Goal: Task Accomplishment & Management: Manage account settings

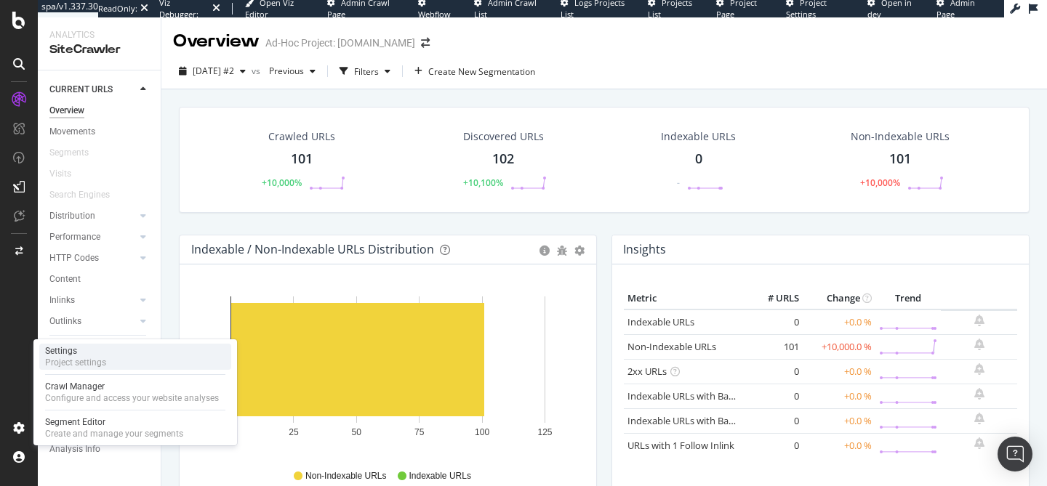
click at [81, 362] on div "Project settings" at bounding box center [75, 363] width 61 height 12
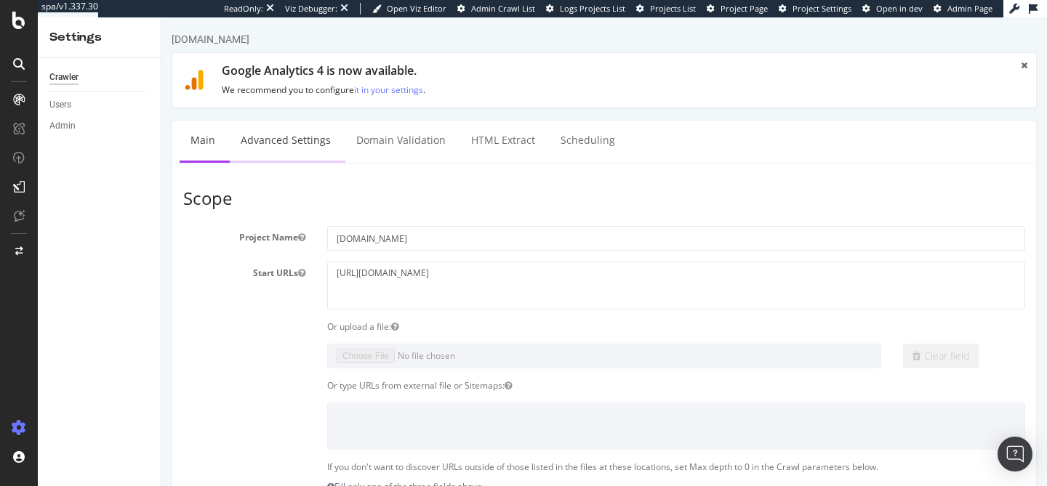
click at [297, 140] on link "Advanced Settings" at bounding box center [286, 141] width 112 height 40
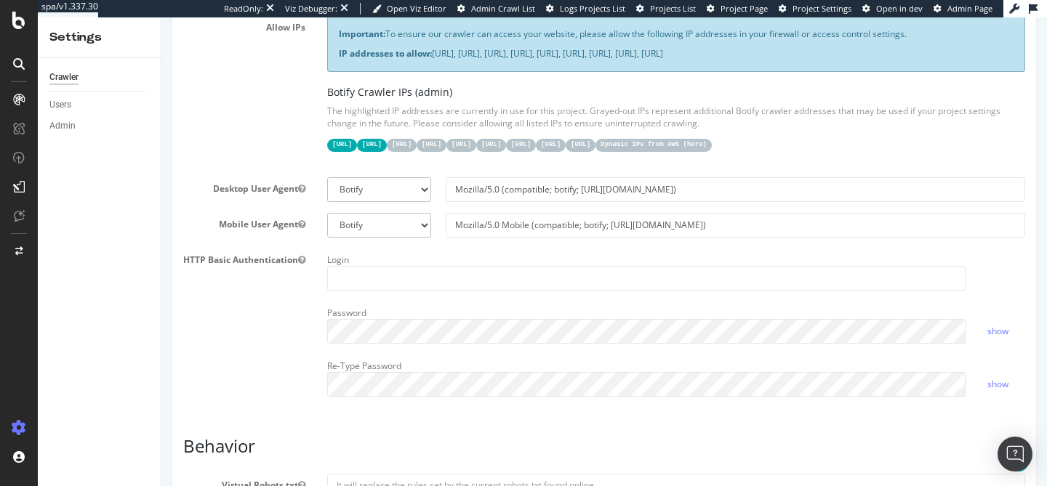
scroll to position [329, 0]
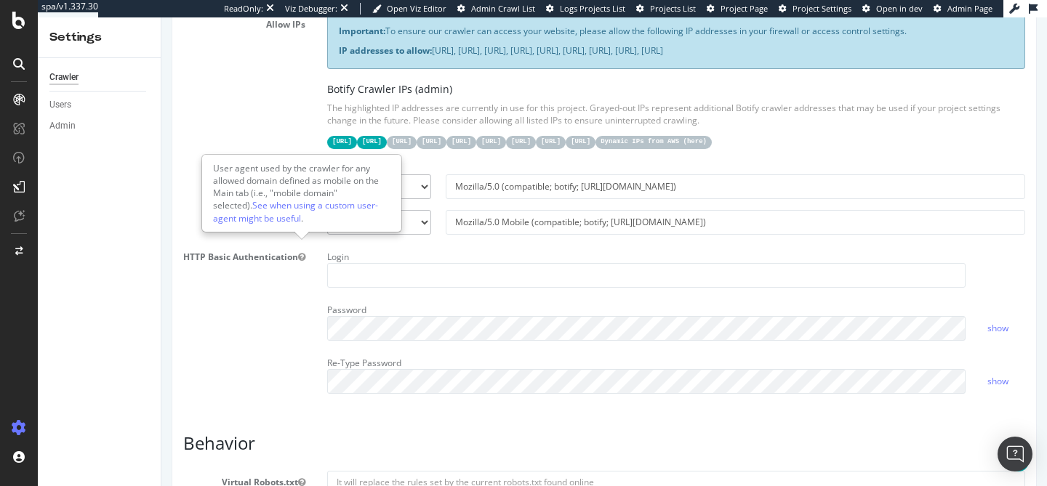
click at [393, 215] on div "User agent used by the crawler for any allowed domain defined as mobile on the …" at bounding box center [302, 194] width 198 height 76
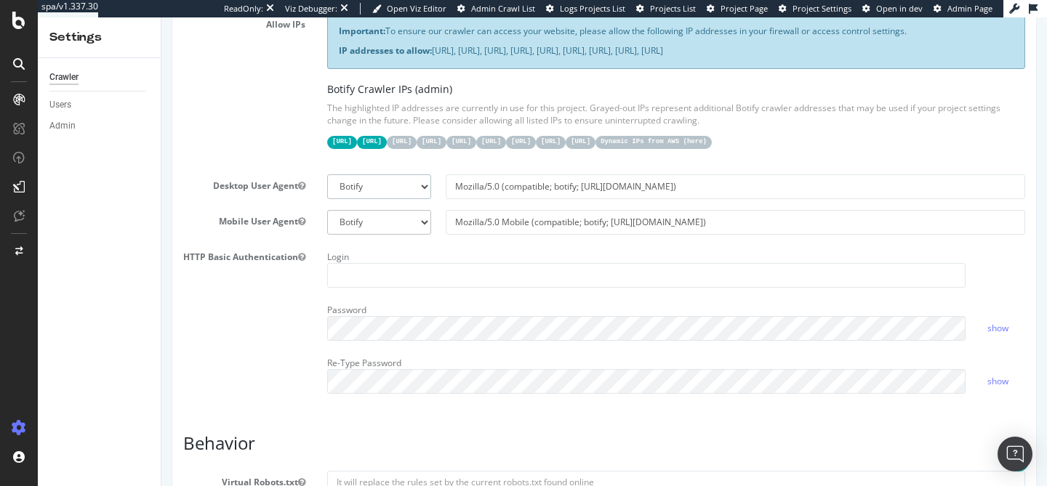
click at [414, 199] on select "Botify Googlebot Chrome Firefox Edge Custom" at bounding box center [379, 186] width 104 height 25
select select "Mozilla/5.0 (compatible; Googlebot/2.1; +[URL][DOMAIN_NAME])"
click at [327, 181] on select "Botify Googlebot Chrome Firefox Edge Custom" at bounding box center [379, 186] width 104 height 25
type input "Mozilla/5.0 (compatible; Googlebot/2.1; +[URL][DOMAIN_NAME])"
click at [402, 235] on select "Botify Googlebot Safari iPhone Safari iPad Chrome Android Custom" at bounding box center [379, 222] width 104 height 25
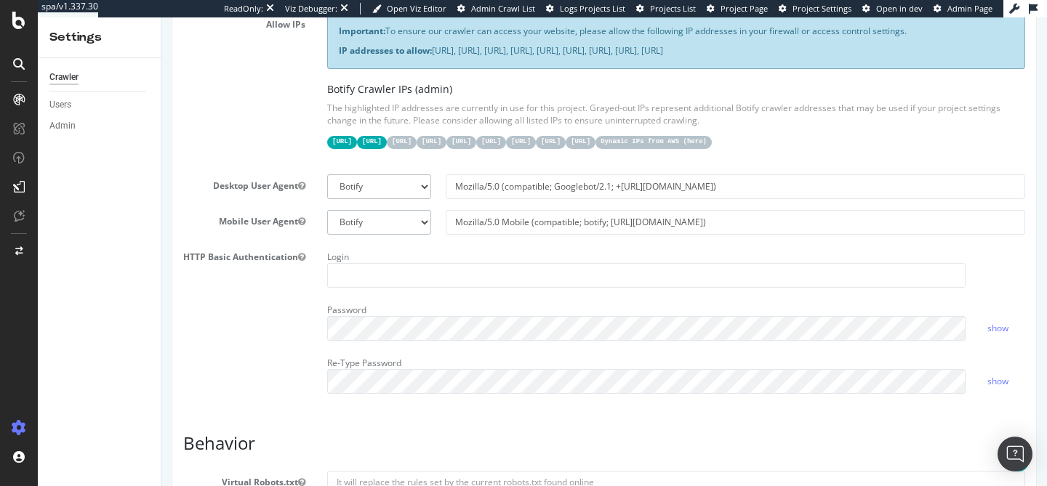
select select "Mozilla/5.0 (Linux; Android 6.0.1; Nexus 5X Build/MMB29P) AppleWebKit/537.36 (K…"
click at [327, 217] on select "Botify Googlebot Safari iPhone Safari iPad Chrome Android Custom" at bounding box center [379, 222] width 104 height 25
type input "Mozilla/5.0 (Linux; Android 6.0.1; Nexus 5X Build/MMB29P) AppleWebKit/537.36 (K…"
click at [180, 317] on div "HTTP Basic Authentication Login Password show Re-Type Password show" at bounding box center [604, 325] width 864 height 159
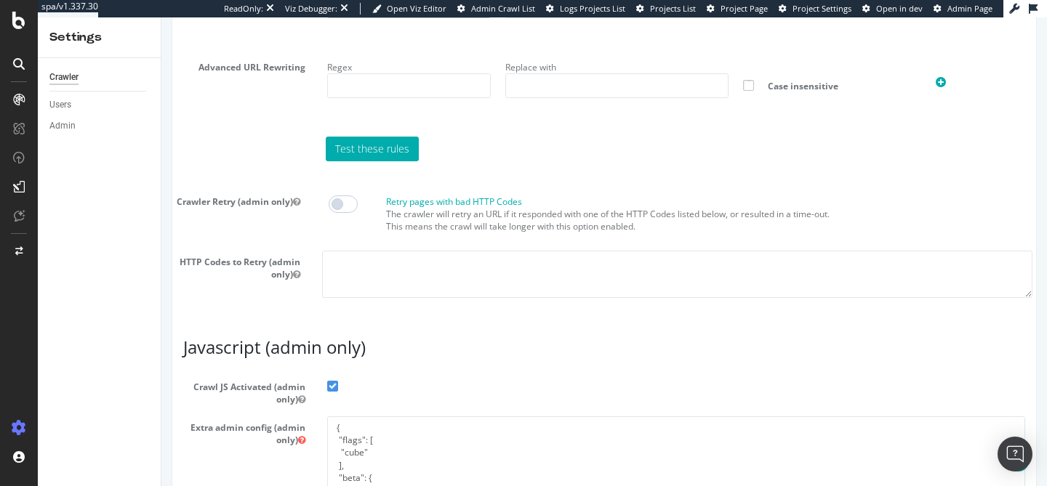
scroll to position [1333, 0]
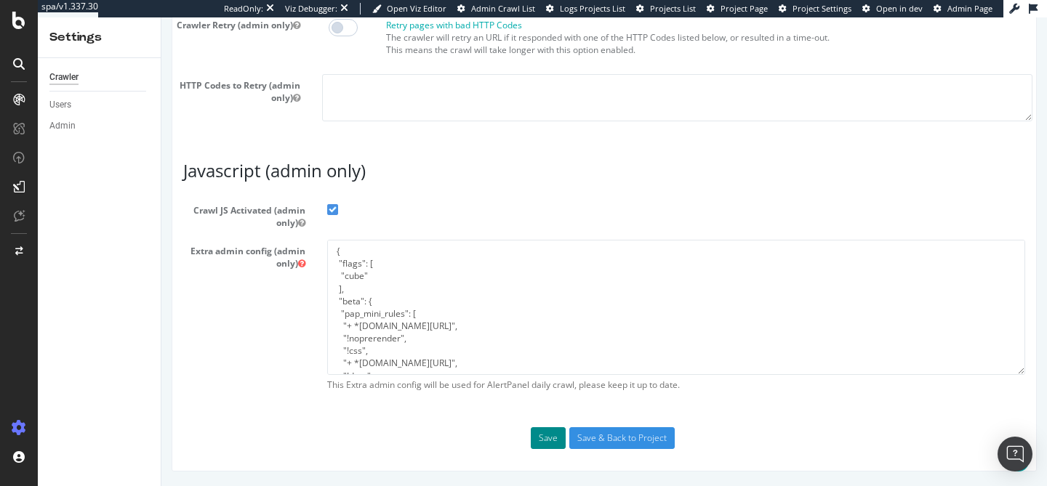
click at [544, 439] on button "Save" at bounding box center [548, 439] width 35 height 22
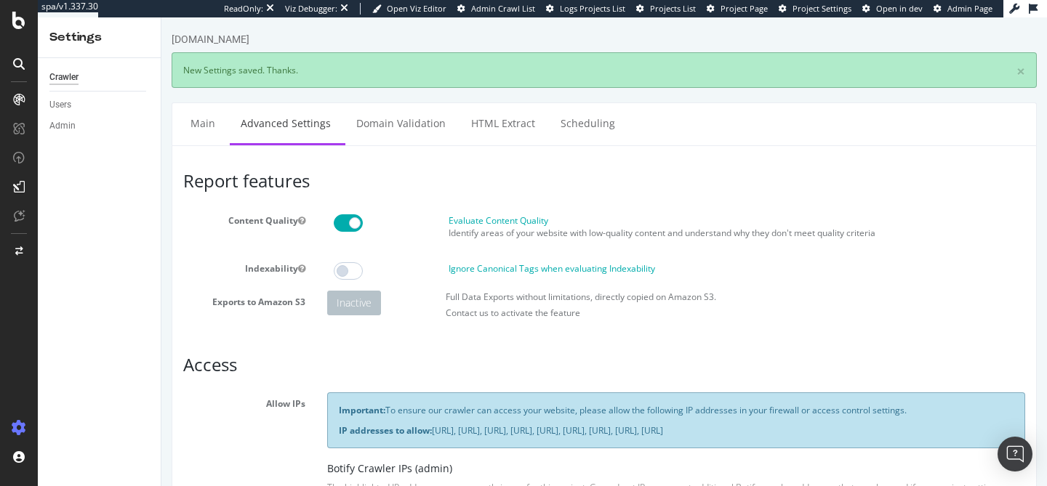
scroll to position [0, 0]
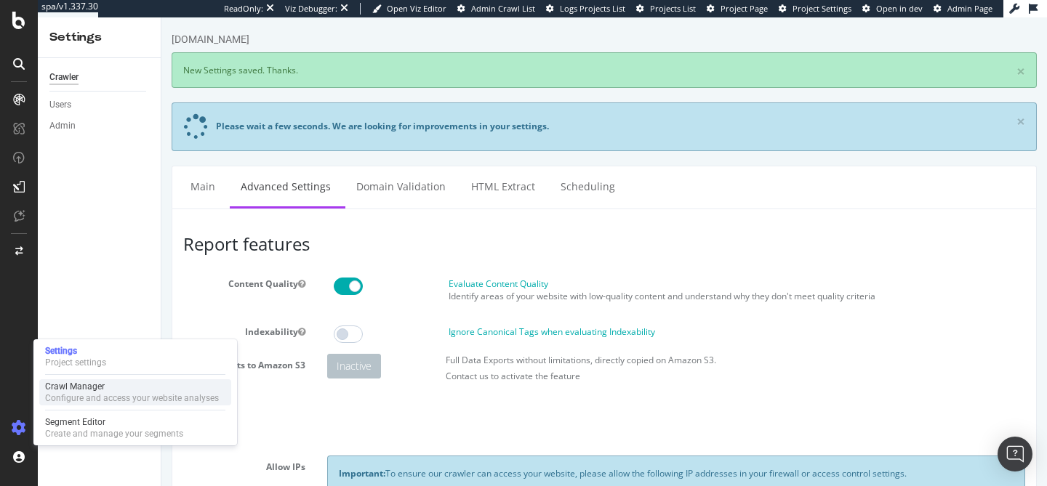
click at [85, 388] on div "Crawl Manager" at bounding box center [132, 387] width 174 height 12
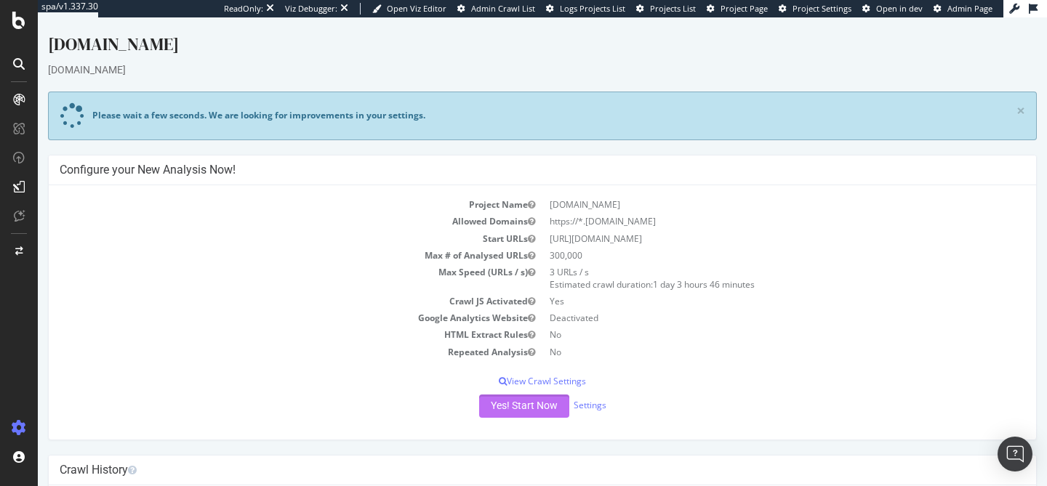
click at [522, 406] on button "Yes! Start Now" at bounding box center [524, 406] width 90 height 23
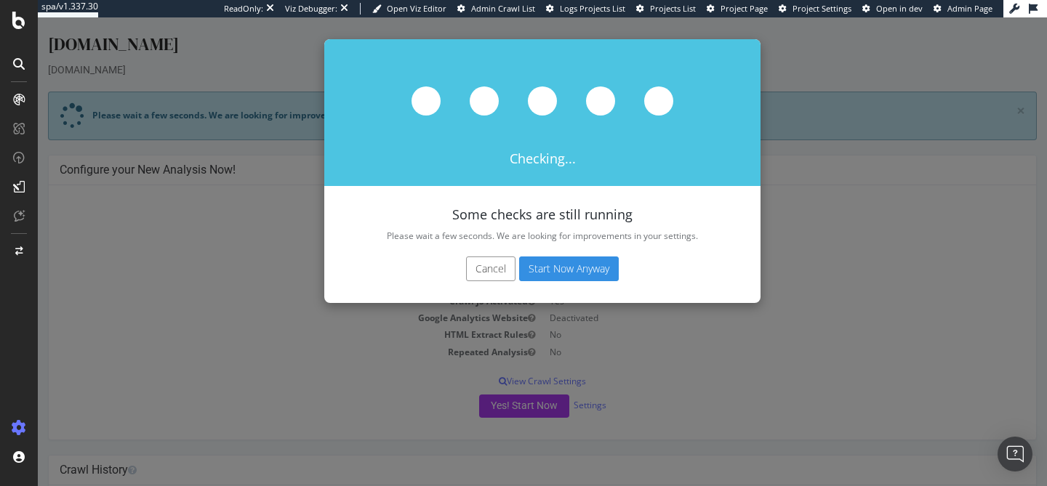
click at [586, 274] on button "Start Now Anyway" at bounding box center [569, 269] width 100 height 25
